Goal: Task Accomplishment & Management: Manage account settings

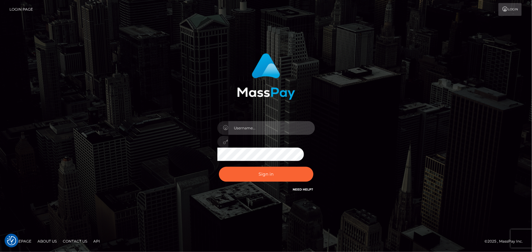
type input "Maria.spree"
click at [263, 190] on div "Sign in Need Help?" at bounding box center [266, 176] width 107 height 27
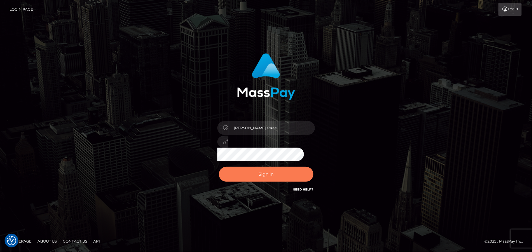
click at [265, 175] on button "Sign in" at bounding box center [266, 174] width 95 height 15
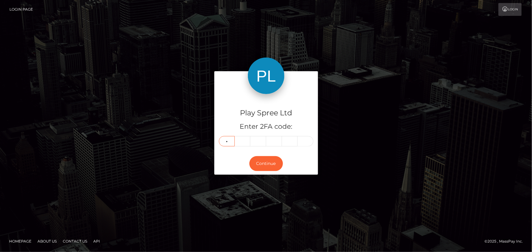
type input "9"
type input "3"
type input "0"
type input "9"
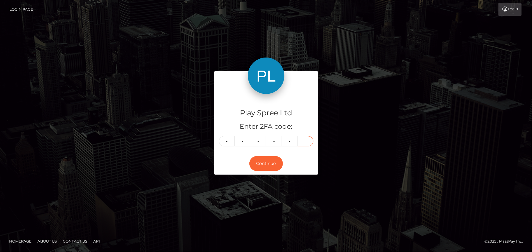
type input "9"
